Goal: Task Accomplishment & Management: Manage account settings

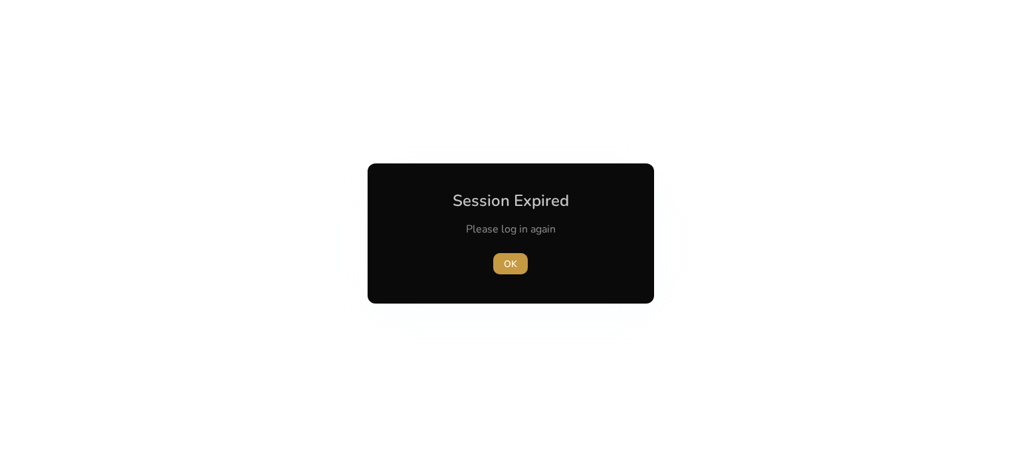
click at [518, 258] on span "button" at bounding box center [510, 264] width 35 height 32
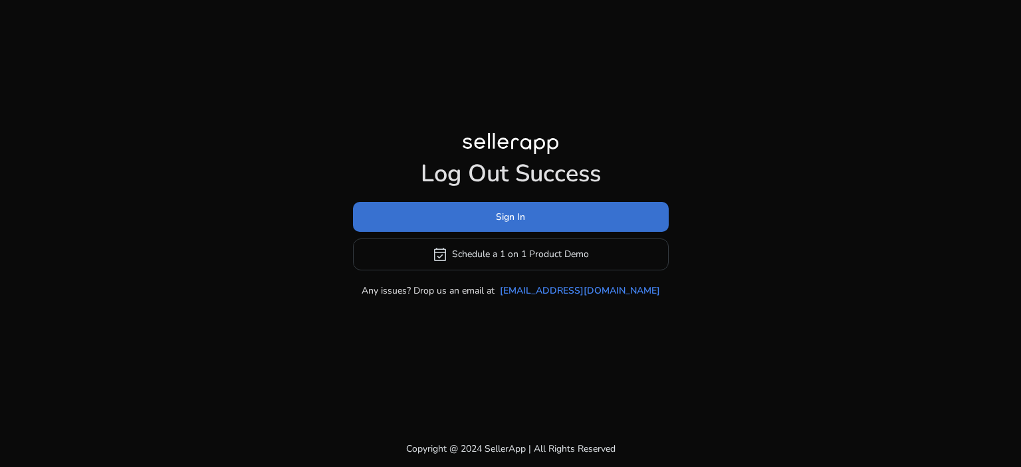
click at [505, 213] on span "Sign In" at bounding box center [510, 217] width 29 height 14
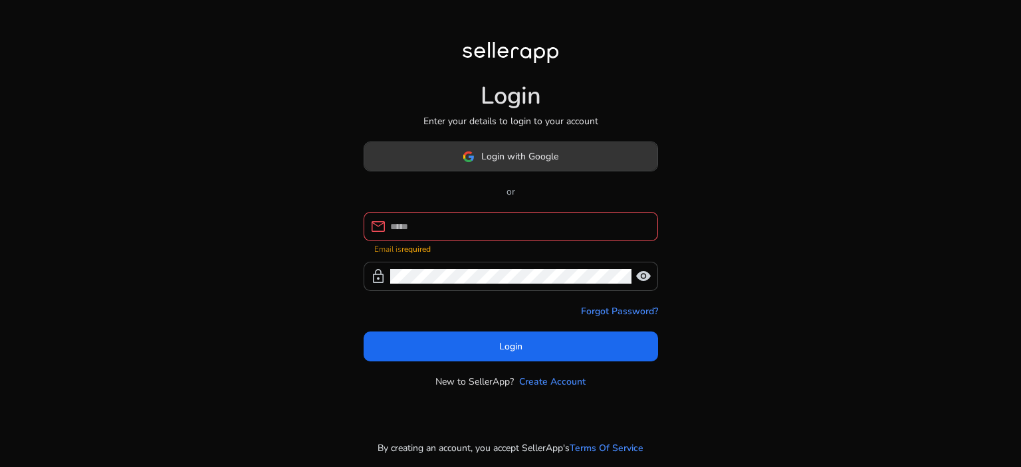
click at [524, 161] on span "Login with Google" at bounding box center [519, 157] width 77 height 14
